Goal: Information Seeking & Learning: Learn about a topic

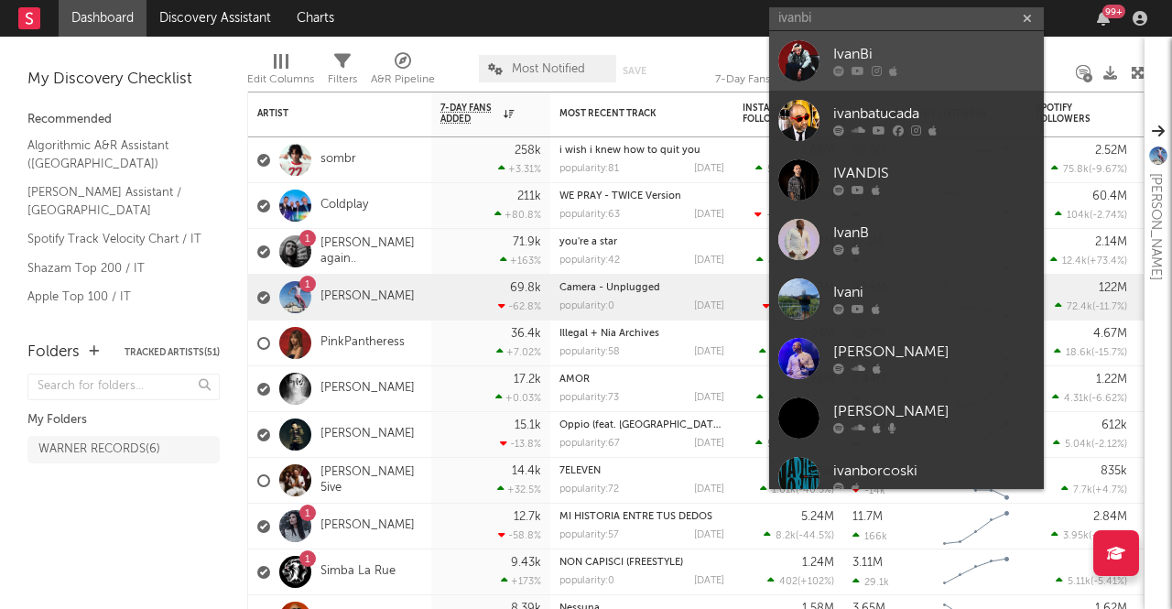
type input "ivanbi"
click at [907, 51] on div "IvanBi" at bounding box center [935, 55] width 202 height 22
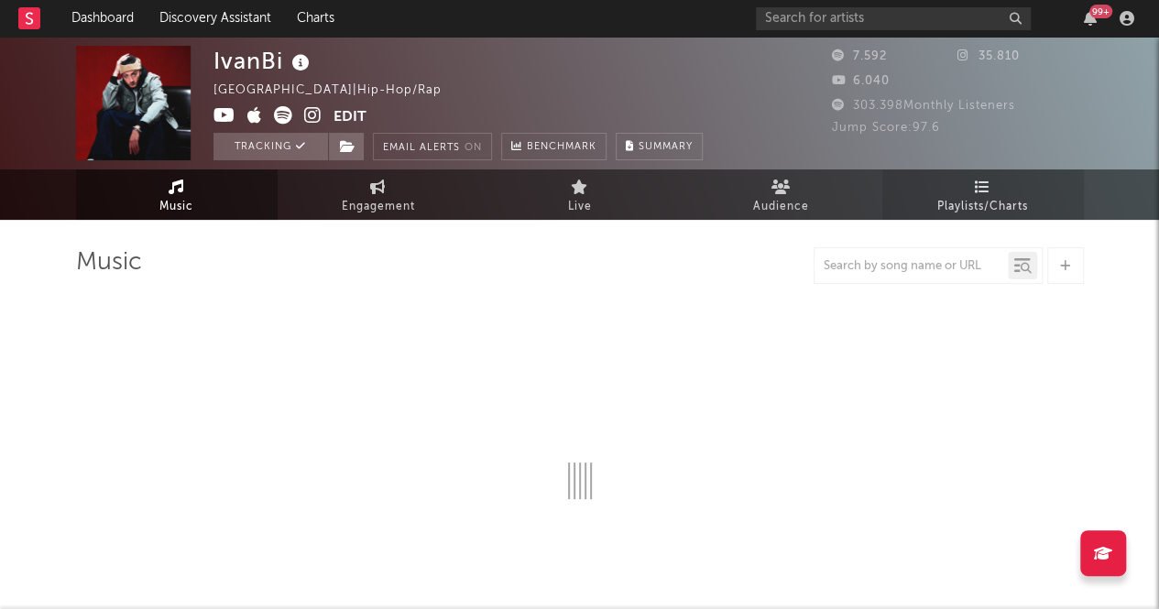
select select "1w"
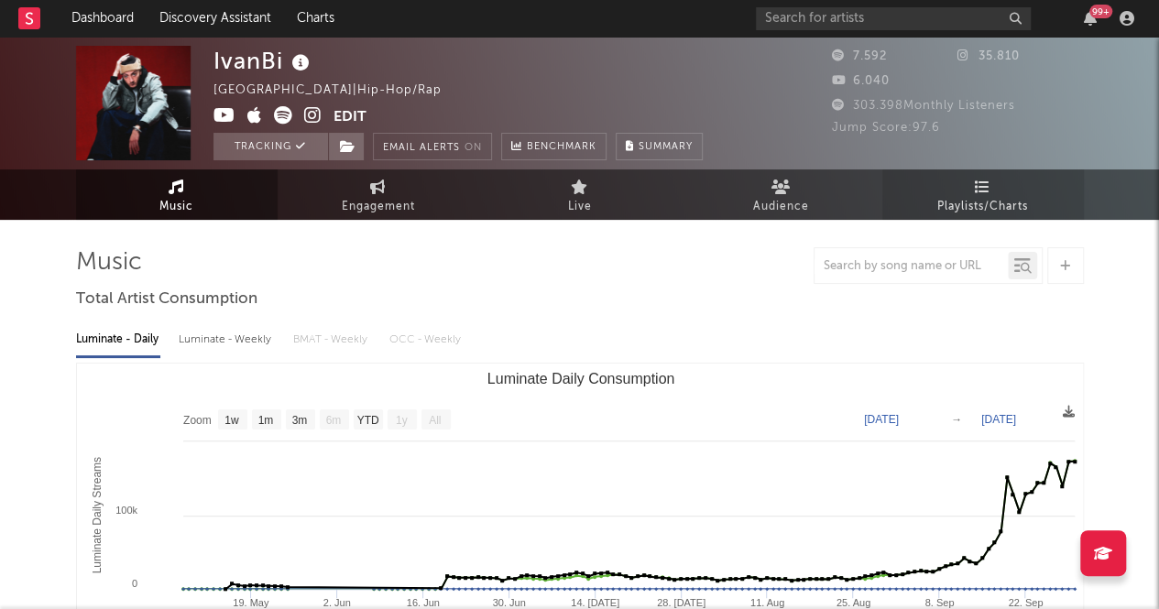
click at [972, 207] on span "Playlists/Charts" at bounding box center [982, 207] width 91 height 22
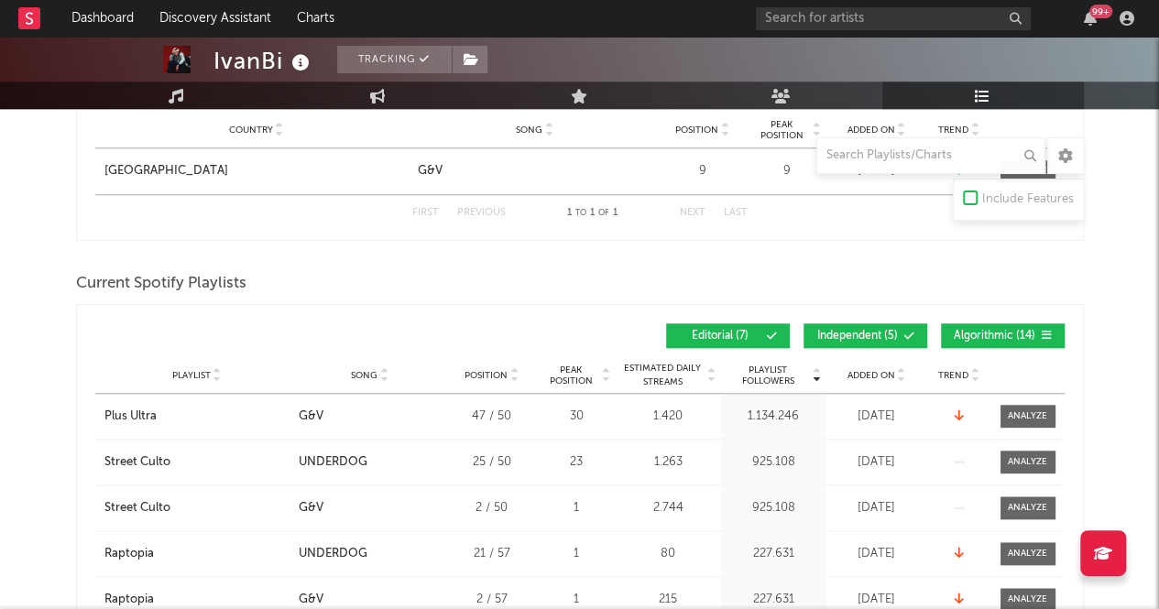
scroll to position [856, 0]
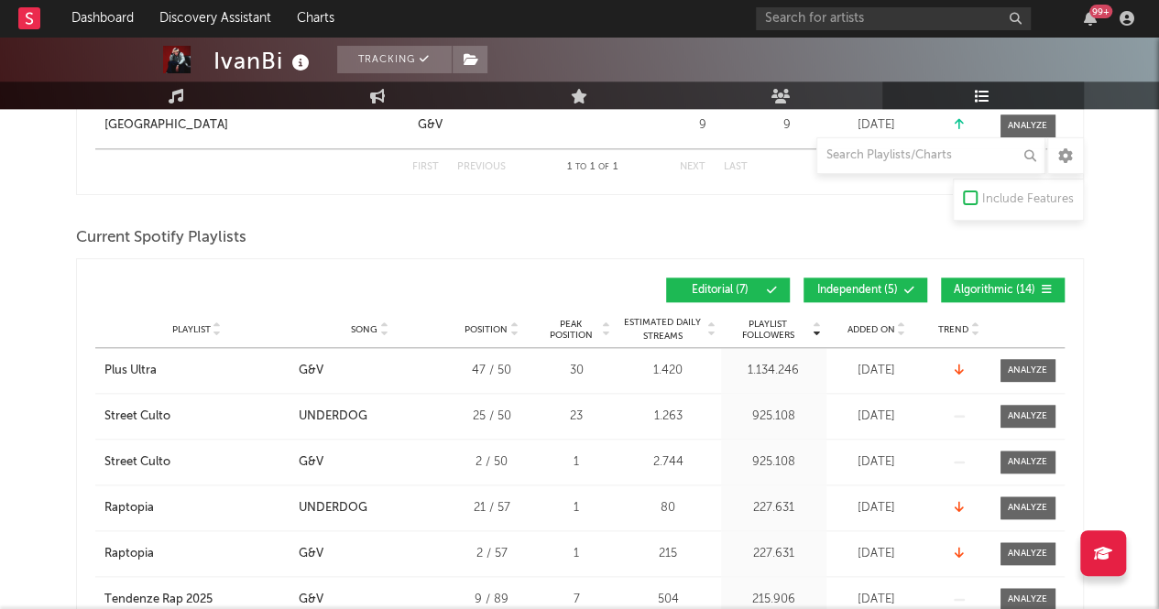
click at [859, 285] on span "Independent ( 5 )" at bounding box center [857, 290] width 84 height 11
click at [993, 287] on span "Algorithmic ( 14 )" at bounding box center [995, 290] width 84 height 11
click at [865, 324] on span "Added On" at bounding box center [871, 329] width 48 height 11
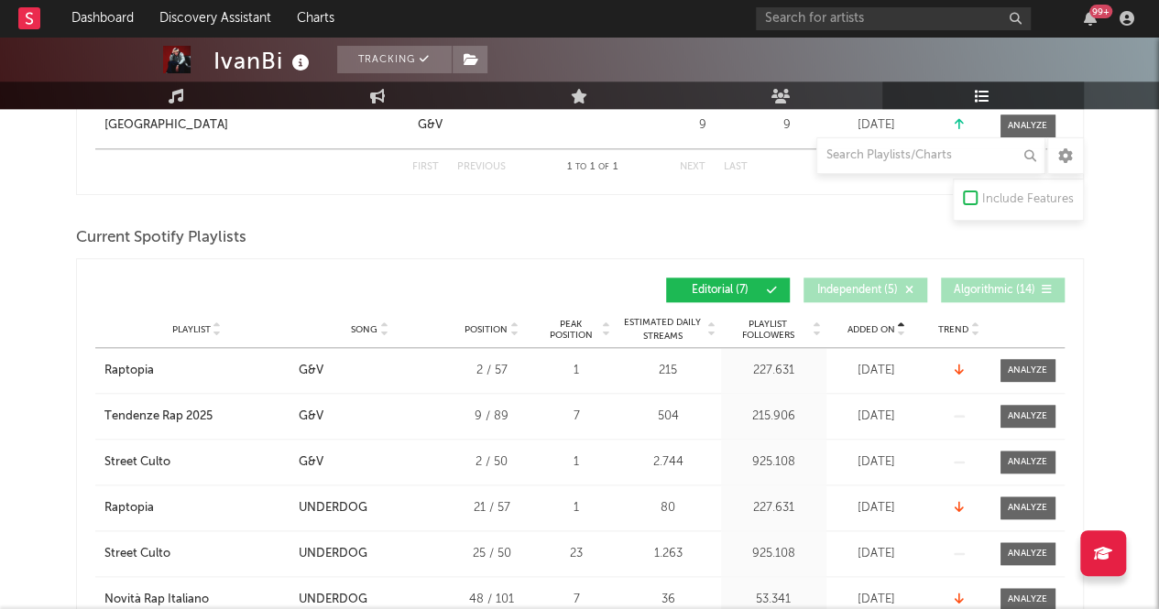
click at [865, 324] on span "Added On" at bounding box center [871, 329] width 48 height 11
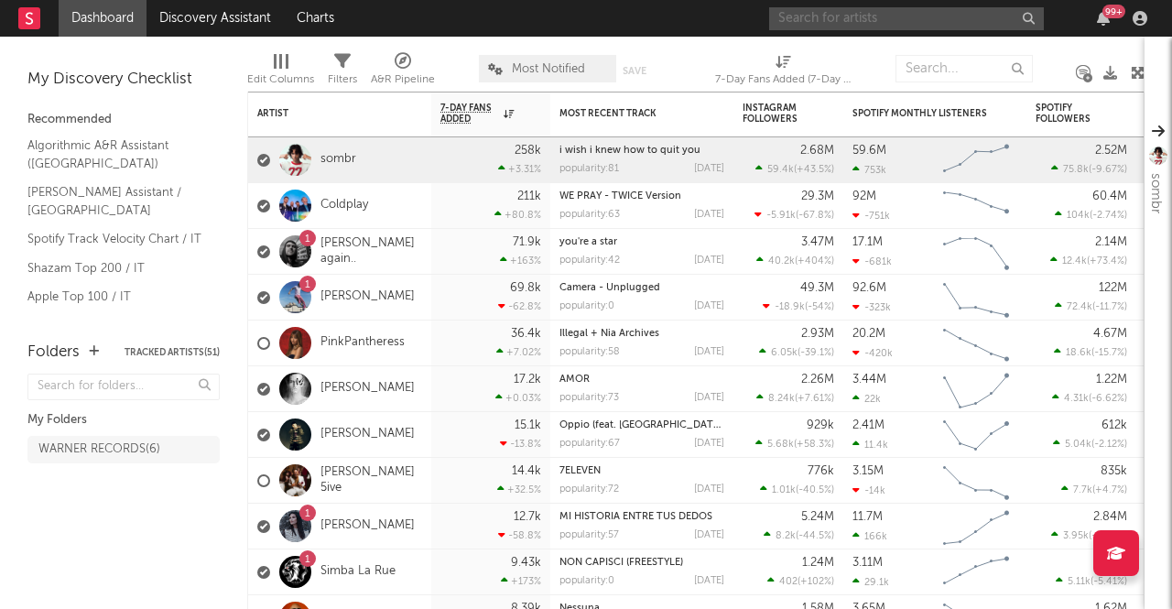
click at [874, 14] on input "text" at bounding box center [906, 18] width 275 height 23
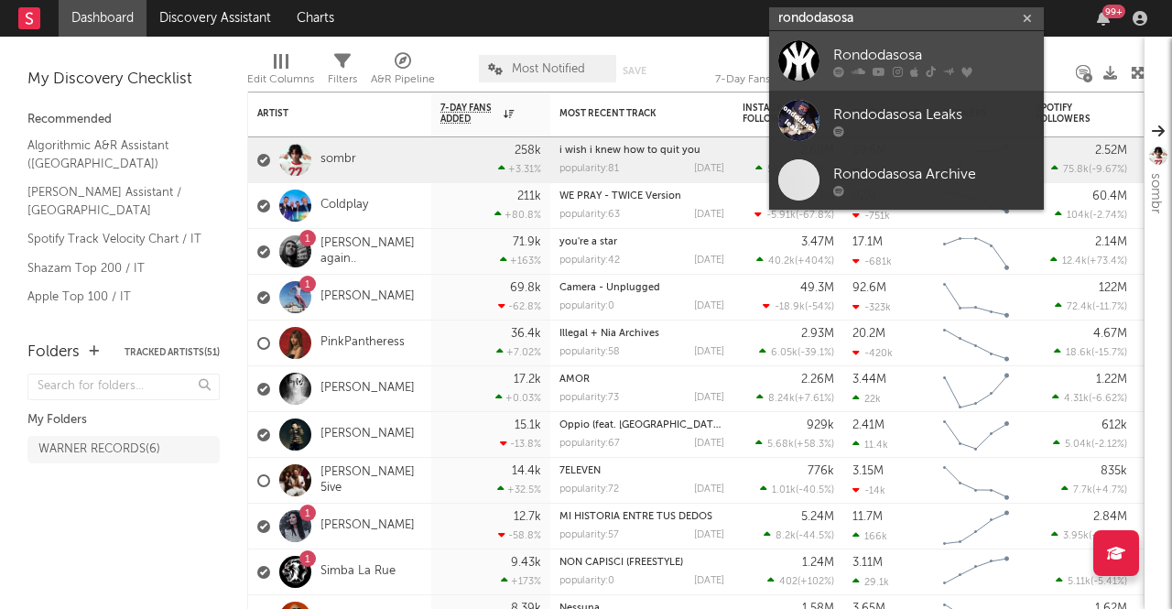
type input "rondodasosa"
click at [882, 49] on div "Rondodasosa" at bounding box center [935, 55] width 202 height 22
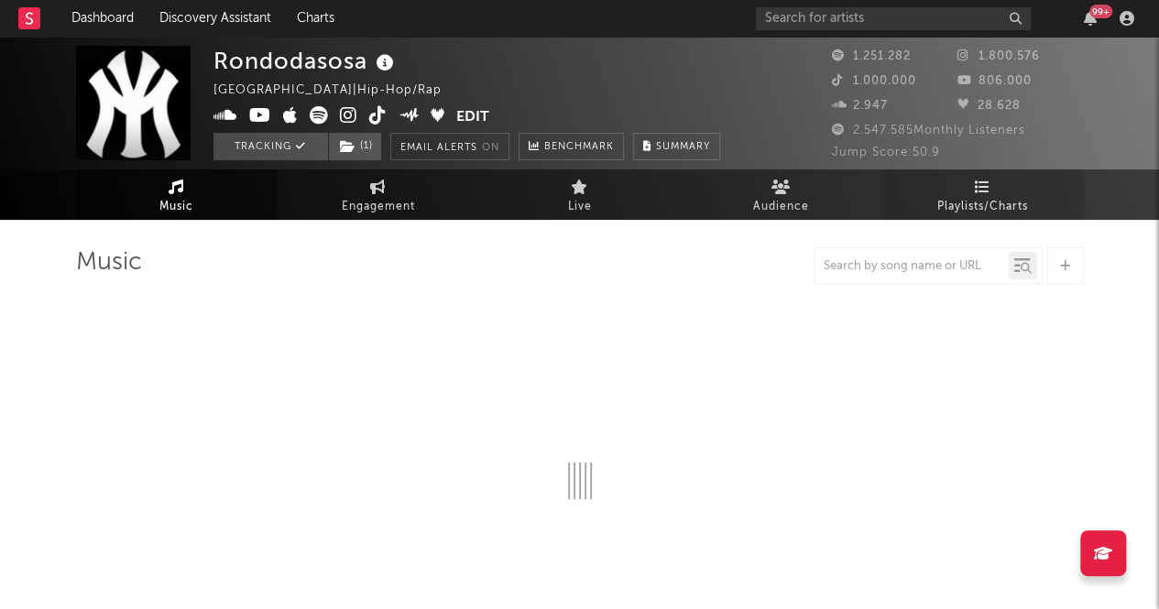
click at [989, 190] on icon at bounding box center [983, 187] width 16 height 15
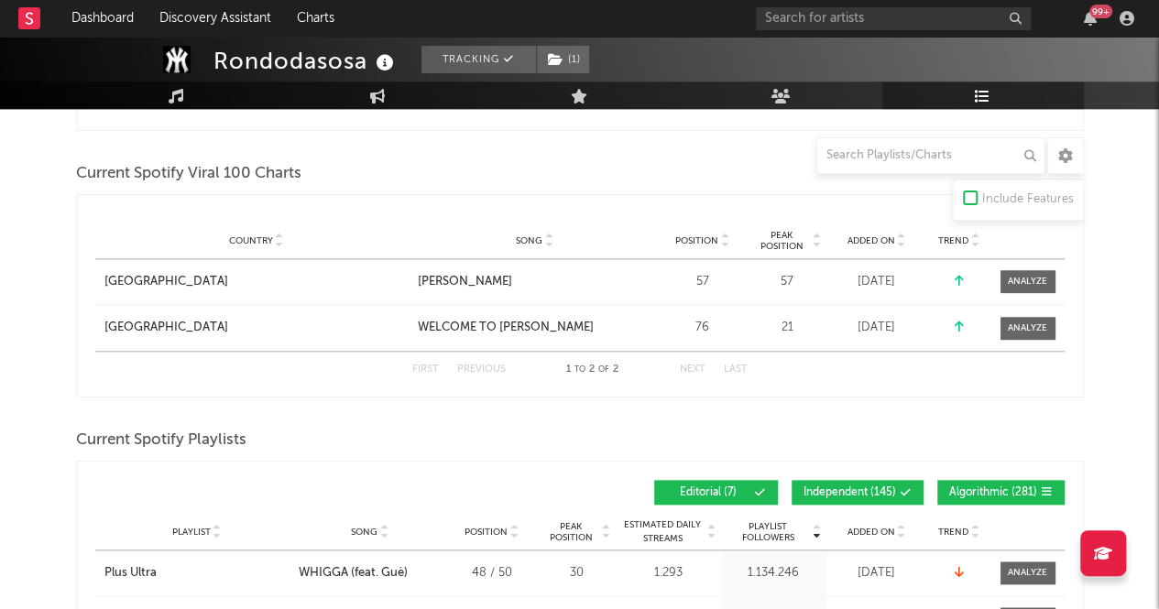
scroll to position [918, 0]
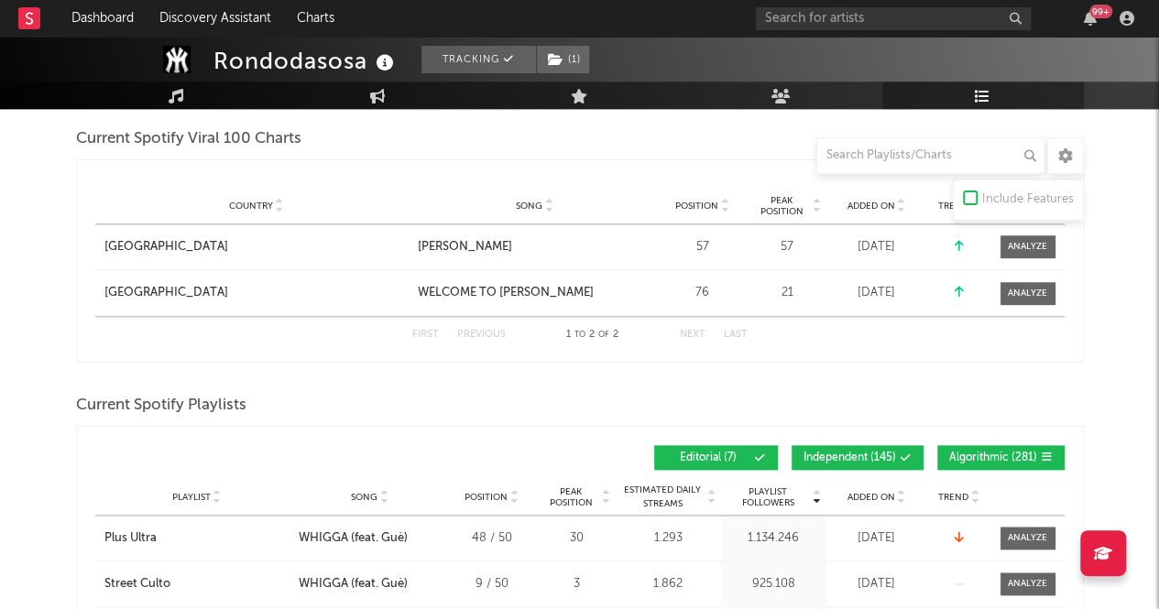
click at [839, 436] on div "Playlist Followers Playlist Song Position Peak Position Playlist Followers Adde…" at bounding box center [579, 457] width 969 height 43
click at [844, 439] on div "Playlist Followers Playlist Song Position Peak Position Playlist Followers Adde…" at bounding box center [579, 457] width 969 height 43
click at [847, 445] on button "Independent ( 145 )" at bounding box center [857, 457] width 132 height 25
click at [959, 455] on span "Algorithmic ( 281 )" at bounding box center [993, 457] width 88 height 11
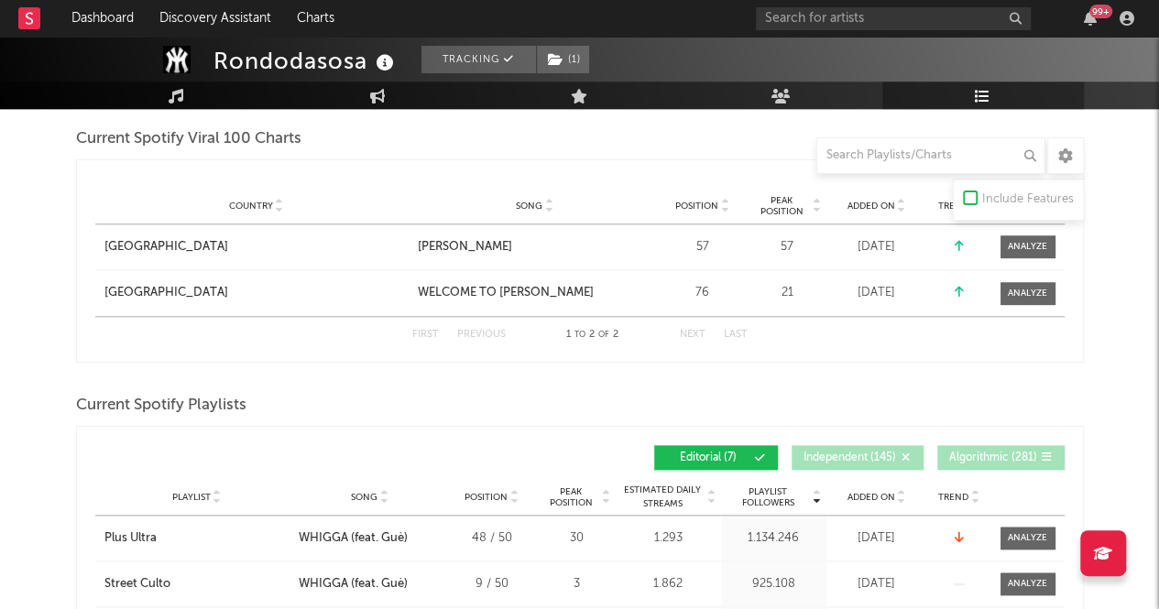
click at [888, 492] on span "Added On" at bounding box center [871, 497] width 48 height 11
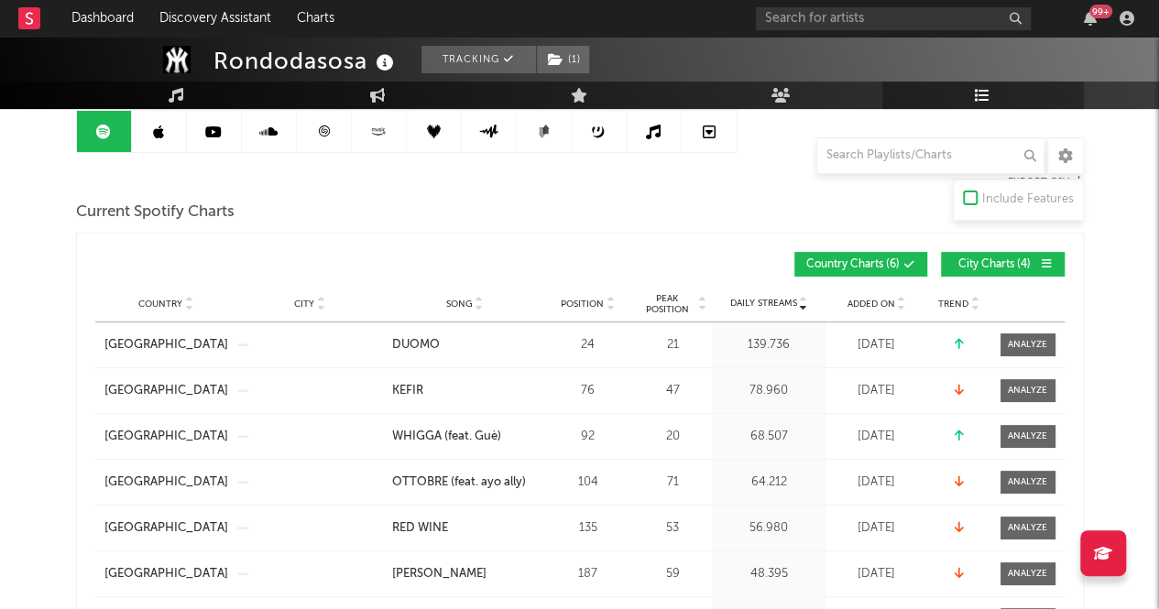
scroll to position [0, 0]
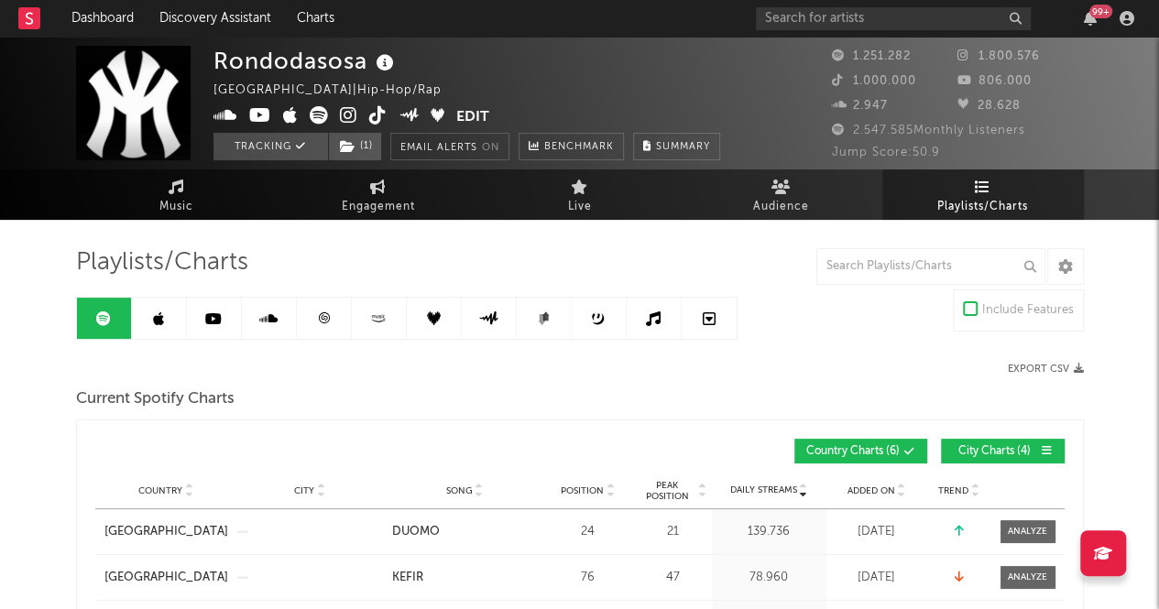
click at [180, 314] on link at bounding box center [159, 318] width 55 height 41
